Goal: Navigation & Orientation: Find specific page/section

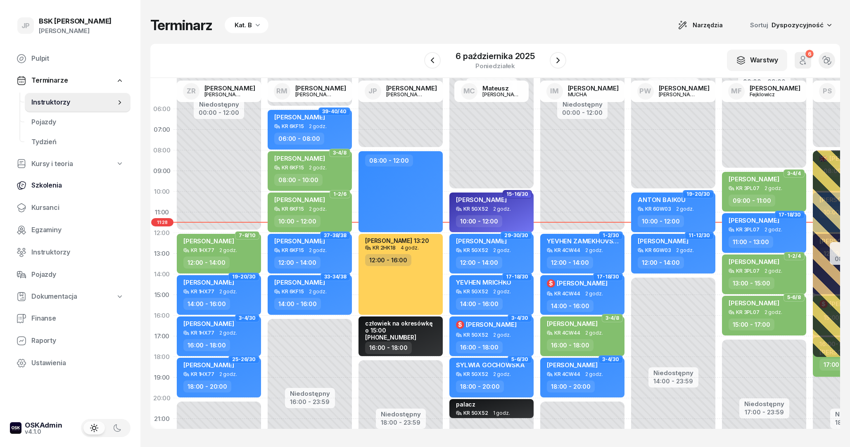
click at [29, 180] on link "Szkolenia" at bounding box center [70, 186] width 121 height 20
select select "createdAt-desc"
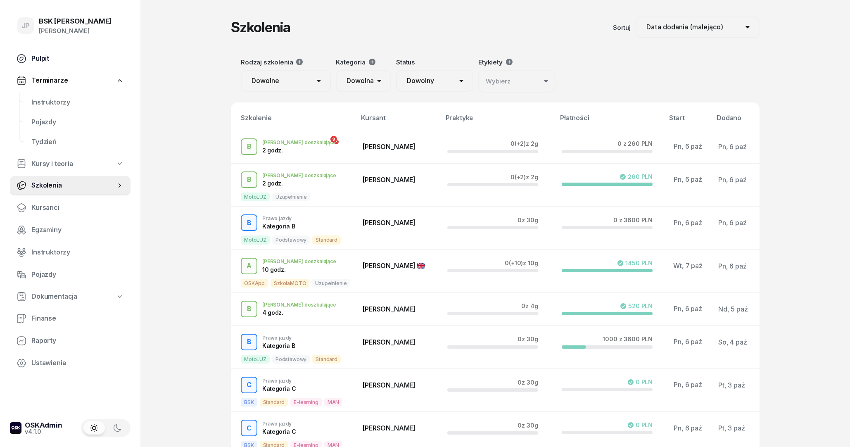
click at [44, 61] on span "Pulpit" at bounding box center [77, 58] width 93 height 11
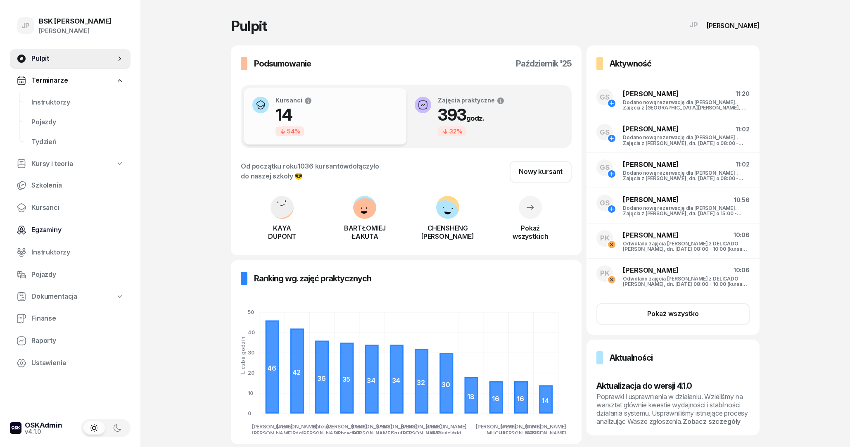
click at [55, 234] on span "Egzaminy" at bounding box center [77, 230] width 93 height 11
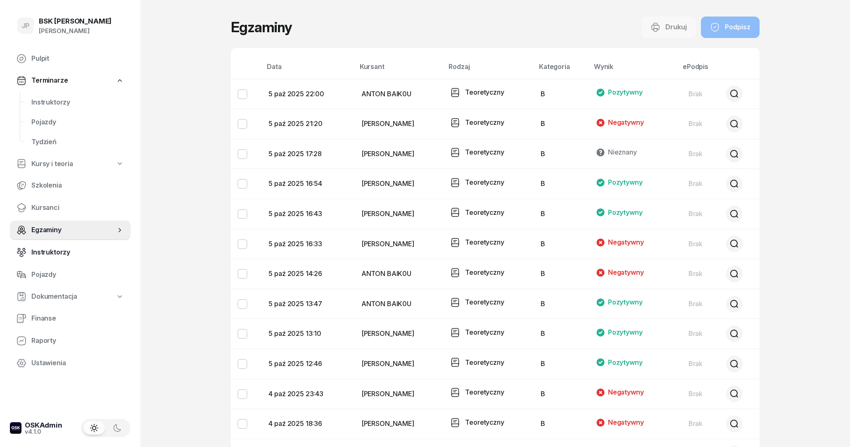
click at [55, 257] on span "Instruktorzy" at bounding box center [77, 252] width 93 height 11
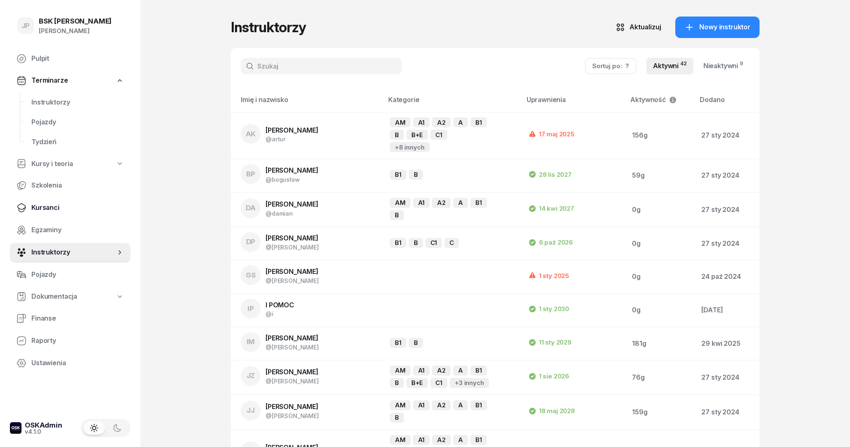
click at [50, 208] on span "Kursanci" at bounding box center [77, 207] width 93 height 11
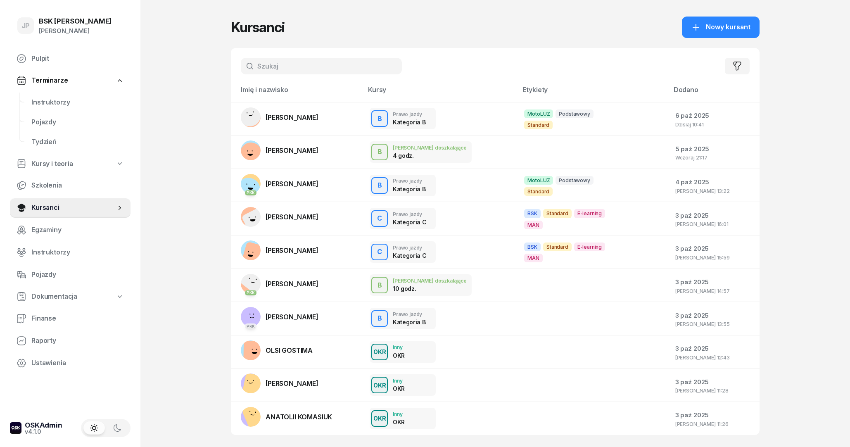
click at [326, 73] on input "text" at bounding box center [321, 66] width 161 height 17
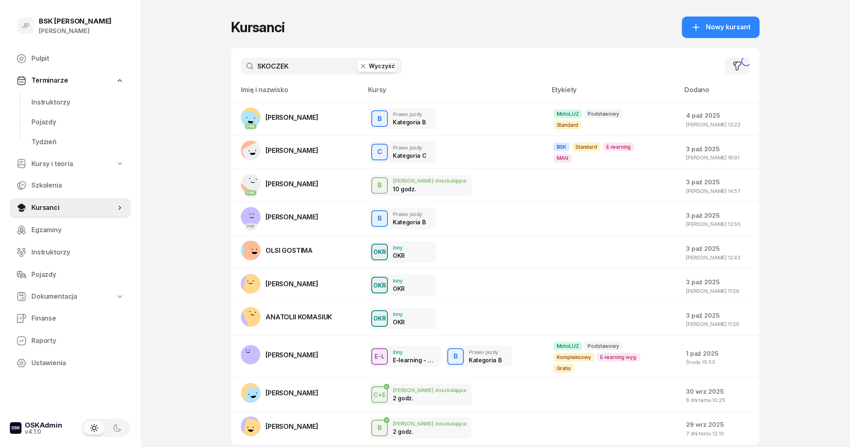
type input "SKOCZEK"
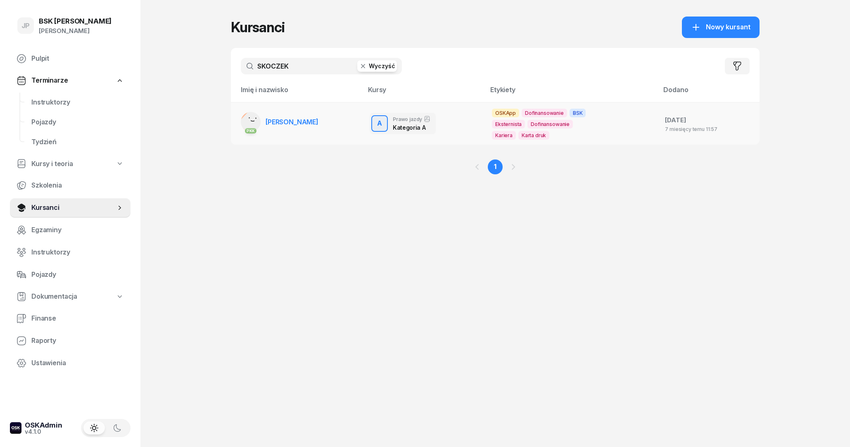
click at [349, 133] on td "PKK [PERSON_NAME]" at bounding box center [297, 123] width 132 height 43
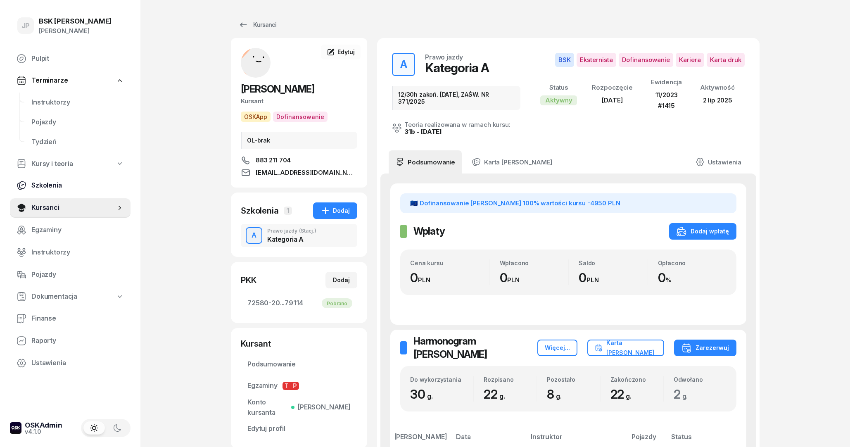
click at [52, 188] on span "Szkolenia" at bounding box center [77, 185] width 93 height 11
select select "createdAt-desc"
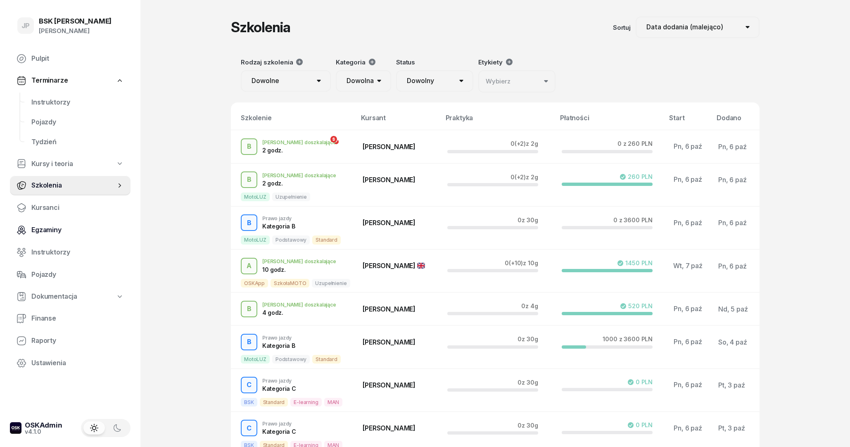
click at [64, 228] on span "Egzaminy" at bounding box center [77, 230] width 93 height 11
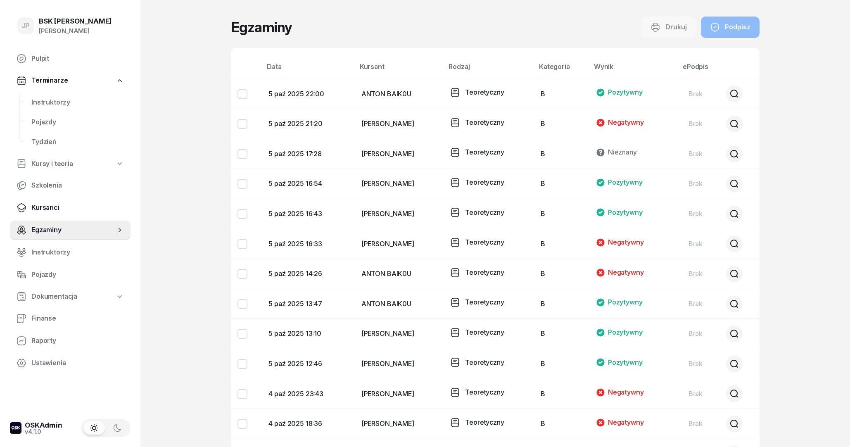
click at [63, 209] on span "Kursanci" at bounding box center [77, 207] width 93 height 11
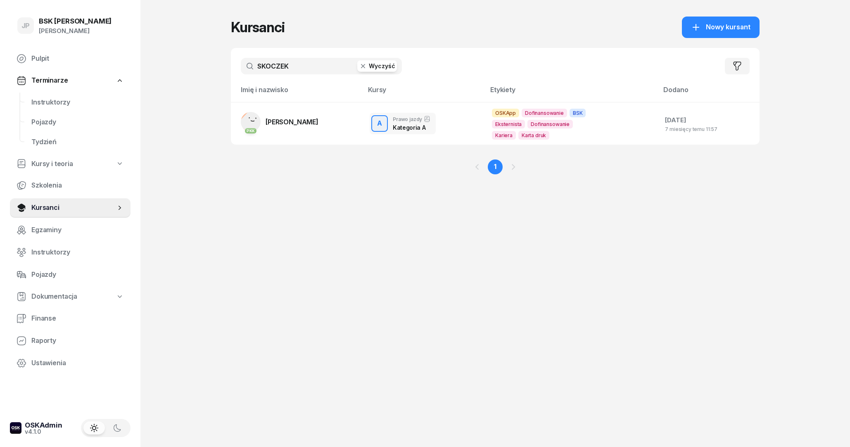
click at [62, 162] on span "Kursy i teoria" at bounding box center [52, 164] width 42 height 11
select select
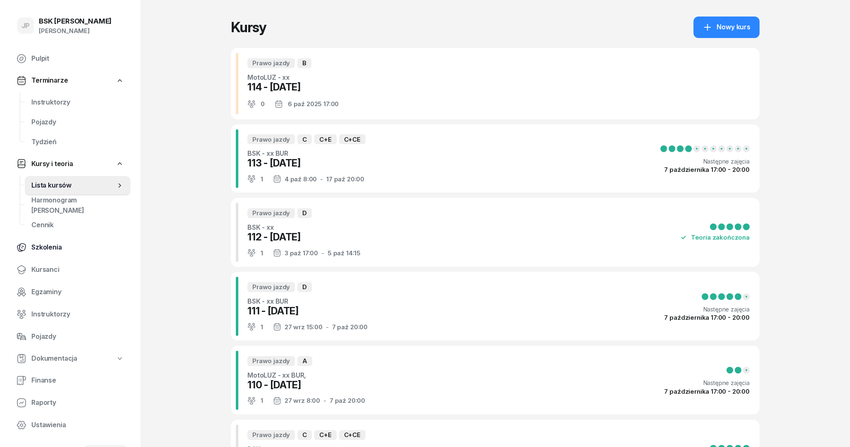
click at [59, 244] on span "Szkolenia" at bounding box center [77, 247] width 93 height 11
select select "createdAt-desc"
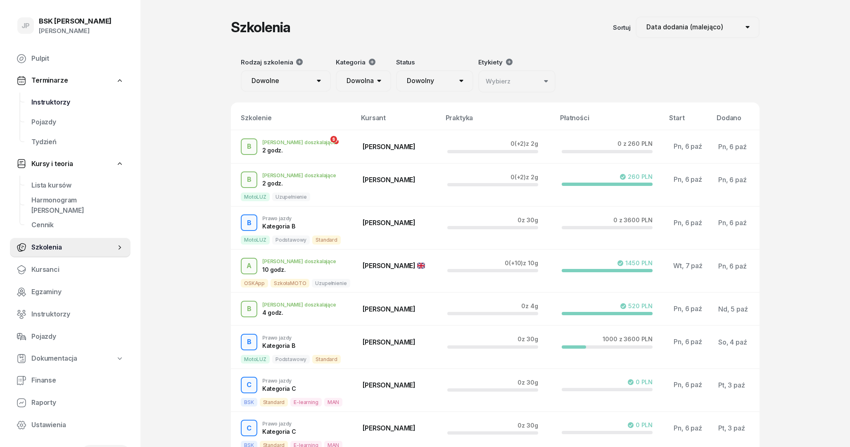
click at [59, 101] on span "Instruktorzy" at bounding box center [77, 102] width 93 height 11
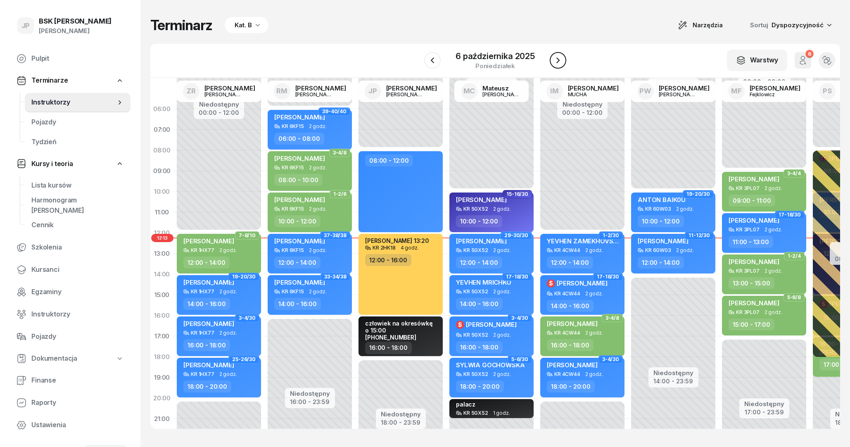
click at [555, 63] on icon "button" at bounding box center [558, 60] width 10 height 10
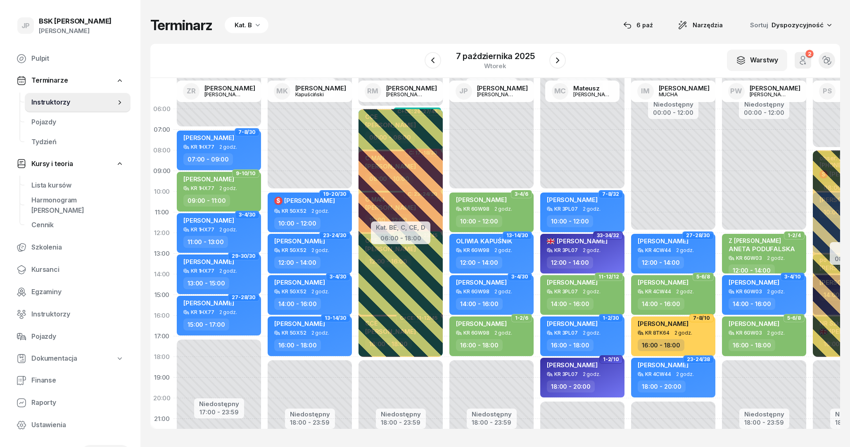
click at [560, 39] on div "Terminarz Kat. B 6 paź Narzędzia Sortuj Dyspozycyjność W Wybierz AK [PERSON_NAM…" at bounding box center [495, 222] width 690 height 445
